Goal: Transaction & Acquisition: Subscribe to service/newsletter

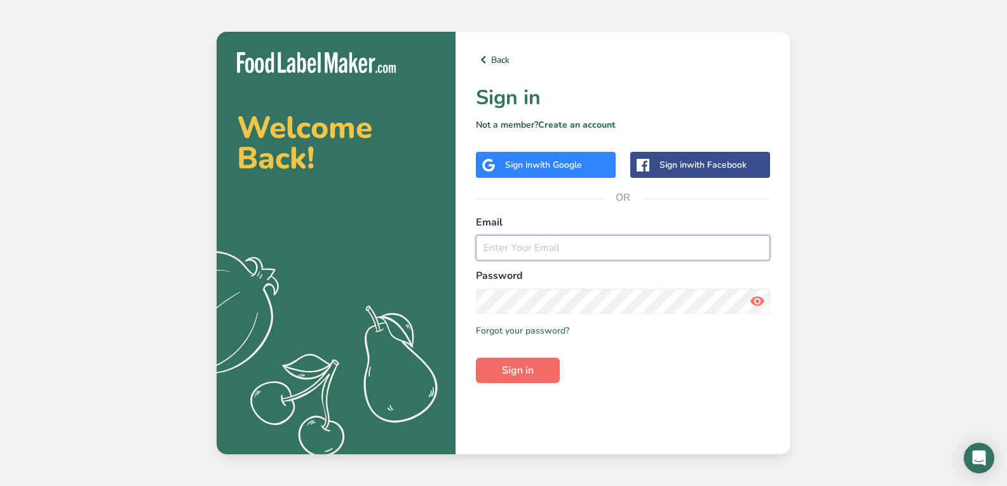
type input "[EMAIL_ADDRESS][DOMAIN_NAME]"
click at [518, 362] on button "Sign in" at bounding box center [518, 370] width 84 height 25
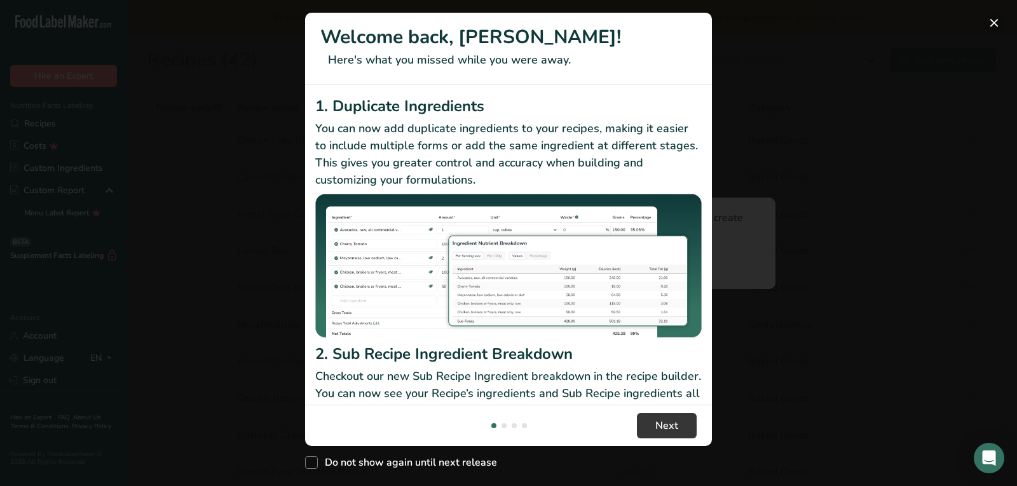
click at [992, 22] on button "New Features" at bounding box center [994, 23] width 20 height 20
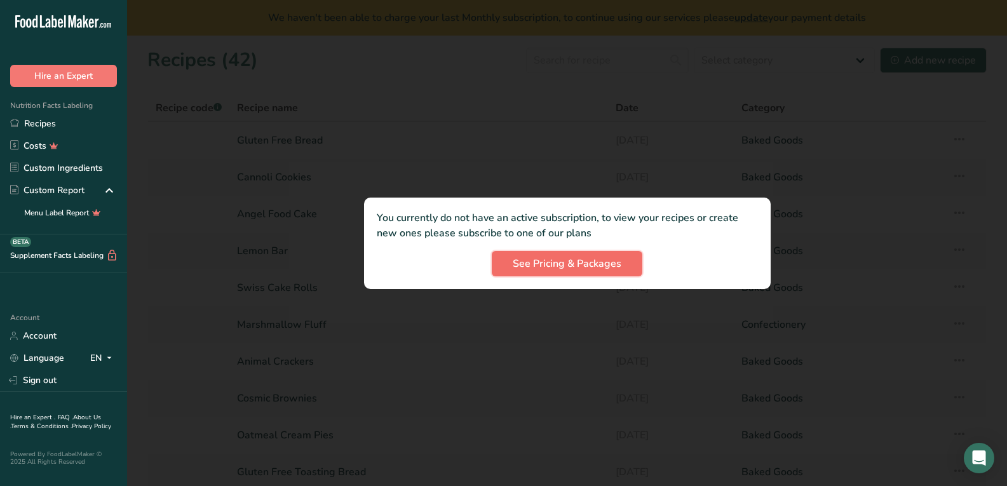
click at [528, 268] on span "See Pricing & Packages" at bounding box center [567, 263] width 109 height 15
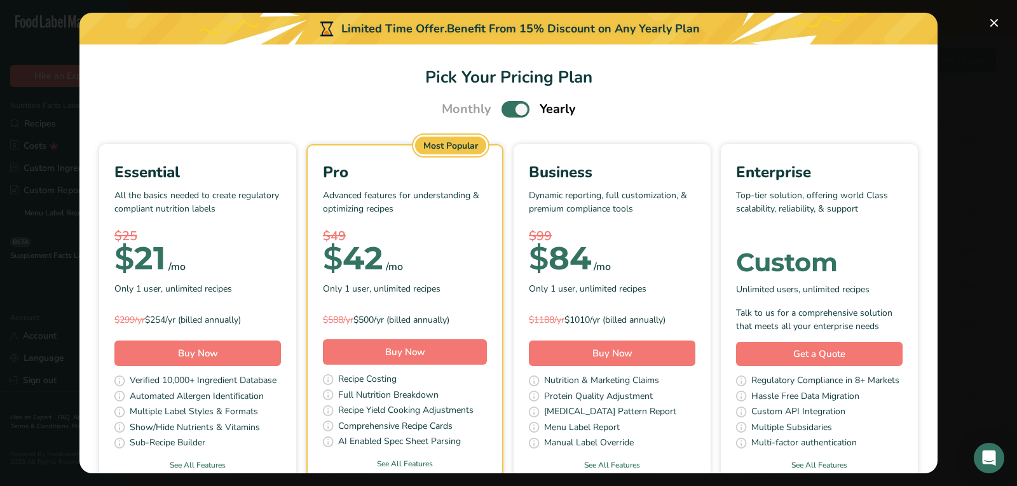
click at [495, 114] on div "Monthly Yearly" at bounding box center [508, 109] width 165 height 19
click at [505, 112] on span "Pick Your Pricing Plan Modal" at bounding box center [515, 109] width 28 height 16
click at [505, 112] on input "Pick Your Pricing Plan Modal" at bounding box center [505, 110] width 8 height 8
checkbox input "false"
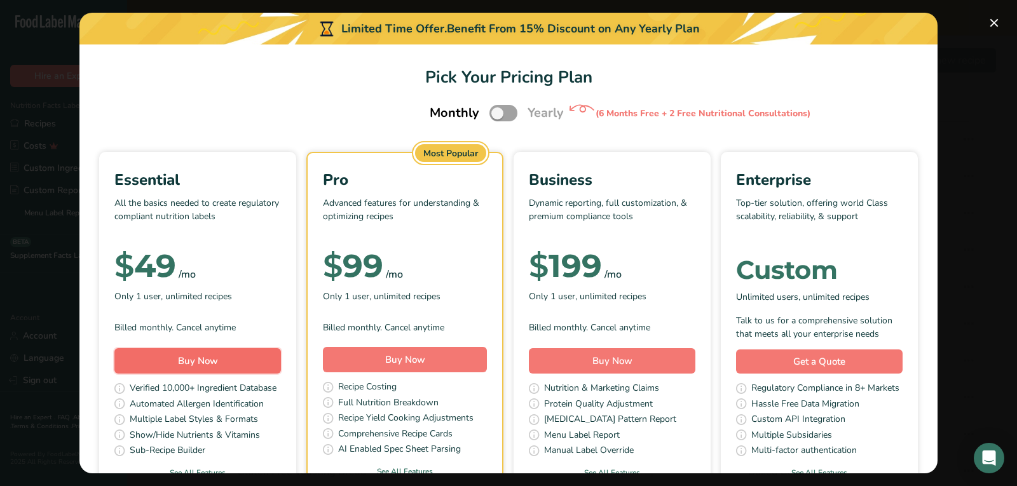
click at [218, 367] on span "Buy Now" at bounding box center [198, 361] width 40 height 13
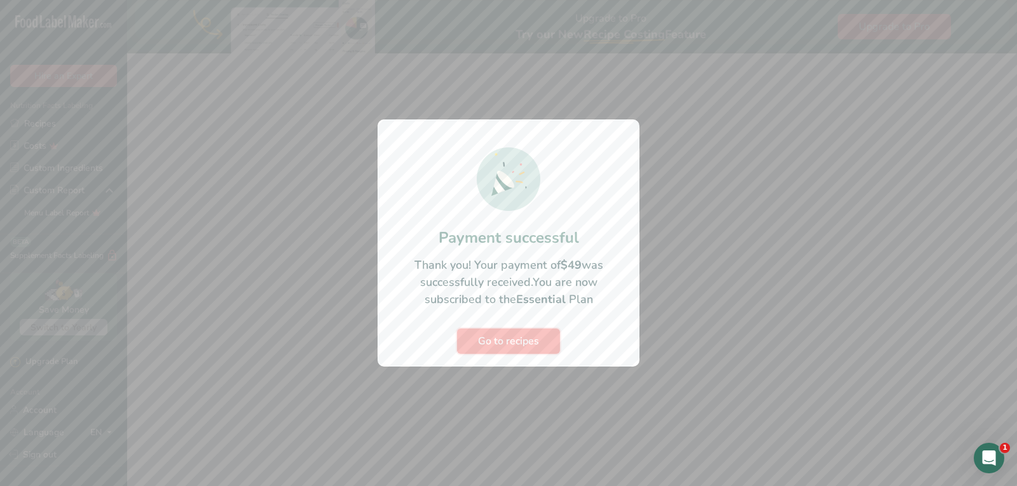
click at [483, 348] on span "Go to recipes" at bounding box center [508, 341] width 61 height 15
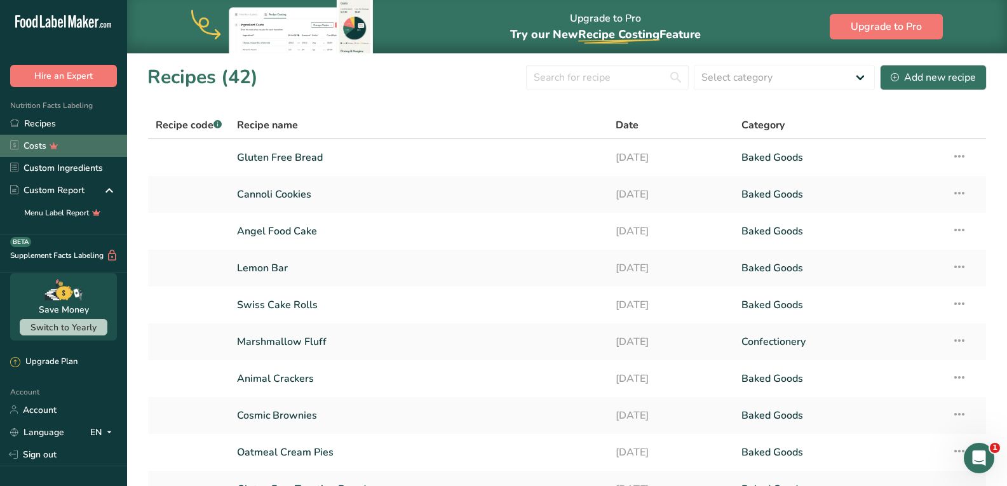
click at [26, 149] on link "Costs" at bounding box center [63, 146] width 127 height 22
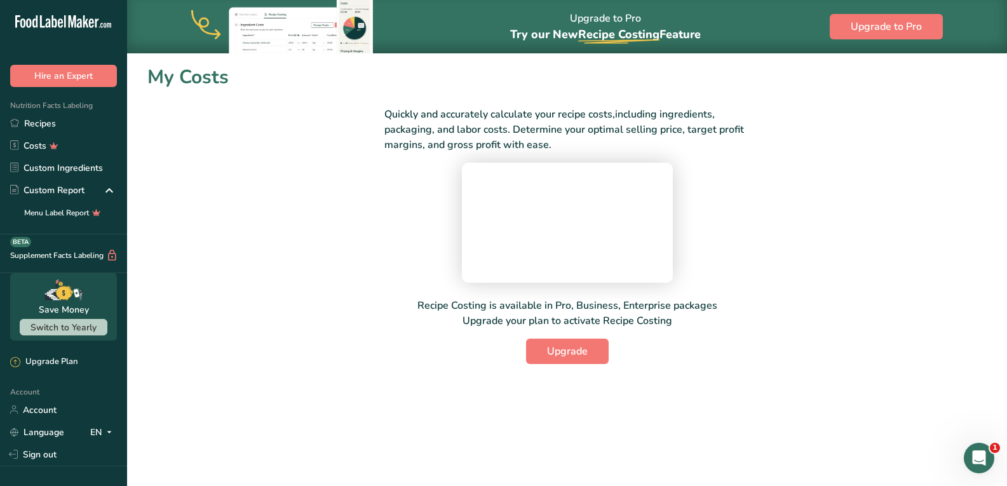
scroll to position [7, 0]
